Goal: Find specific page/section: Locate item on page

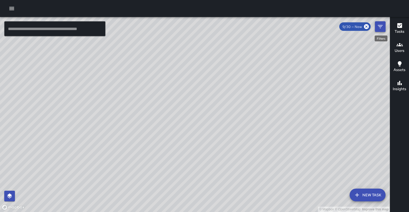
scroll to position [1, 0]
click at [377, 29] on button "Filters" at bounding box center [380, 26] width 11 height 11
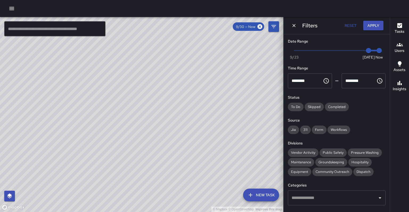
scroll to position [0, 0]
type input "*"
drag, startPoint x: 368, startPoint y: 47, endPoint x: 363, endPoint y: 47, distance: 5.1
click at [361, 48] on span "9/29" at bounding box center [358, 50] width 5 height 5
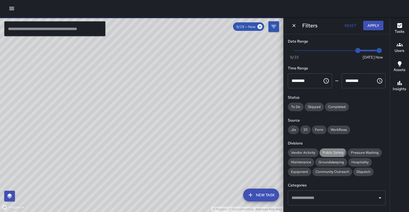
click at [327, 149] on div "Public Safety" at bounding box center [333, 153] width 27 height 9
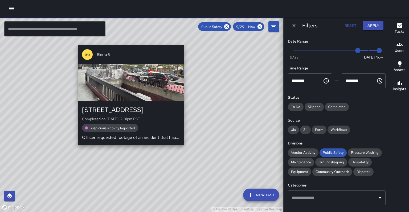
click at [129, 145] on div "© Mapbox © OpenStreetMap Improve this map S6 Sierra 6 [STREET_ADDRESS] Complete…" at bounding box center [142, 114] width 284 height 195
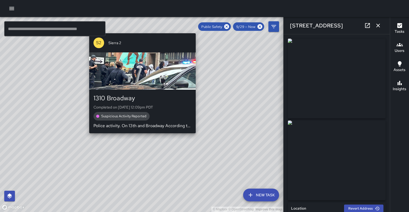
click at [140, 133] on div "© Mapbox © OpenStreetMap Improve this map S2 Sierra 2 [STREET_ADDRESS] Complete…" at bounding box center [142, 114] width 284 height 195
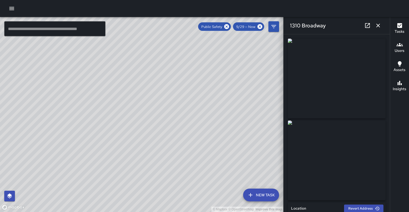
type input "**********"
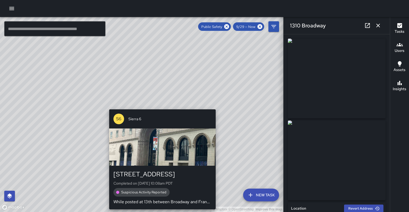
click at [216, 105] on div "© Mapbox © OpenStreetMap Improve this map S6 Sierra [STREET_ADDRESS] Completed …" at bounding box center [142, 114] width 284 height 195
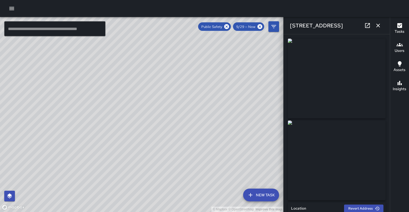
drag, startPoint x: 217, startPoint y: 100, endPoint x: 195, endPoint y: 132, distance: 39.6
click at [195, 132] on div "© Mapbox © OpenStreetMap Improve this map" at bounding box center [142, 114] width 284 height 195
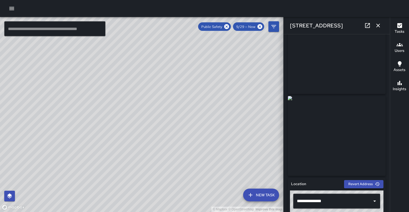
scroll to position [26, 0]
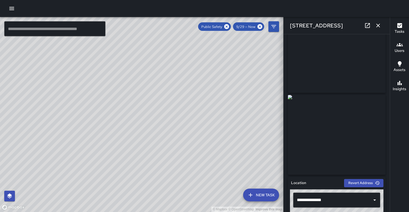
click at [176, 137] on div "© Mapbox © OpenStreetMap Improve this map S2 Sierra 2 [STREET_ADDRESS] Complete…" at bounding box center [142, 114] width 284 height 195
drag, startPoint x: 238, startPoint y: 78, endPoint x: 192, endPoint y: 130, distance: 69.1
click at [192, 130] on div "© Mapbox © OpenStreetMap Improve this map" at bounding box center [142, 114] width 284 height 195
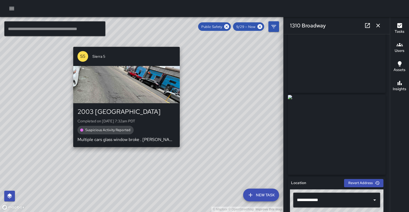
click at [181, 44] on div "© Mapbox © OpenStreetMap Improve this map S5 Sierra [STREET_ADDRESS] Completed …" at bounding box center [142, 114] width 284 height 195
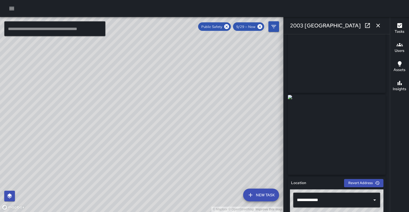
type input "**********"
click at [379, 27] on icon "button" at bounding box center [378, 25] width 6 height 6
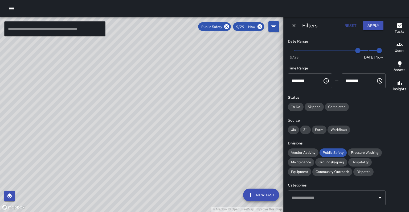
drag, startPoint x: 219, startPoint y: 100, endPoint x: 165, endPoint y: 118, distance: 56.3
click at [165, 118] on div "© Mapbox © OpenStreetMap Improve this map" at bounding box center [142, 114] width 284 height 195
drag, startPoint x: 247, startPoint y: 65, endPoint x: 212, endPoint y: 114, distance: 59.7
click at [212, 114] on div "© Mapbox © OpenStreetMap Improve this map" at bounding box center [142, 114] width 284 height 195
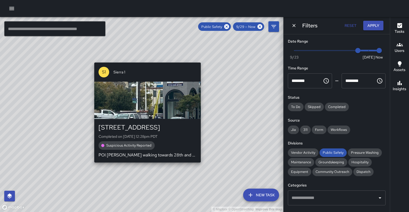
click at [204, 59] on div "© Mapbox © OpenStreetMap Improve this map S1 Sierra 1 [STREET_ADDRESS] Complete…" at bounding box center [142, 114] width 284 height 195
